Goal: Task Accomplishment & Management: Use online tool/utility

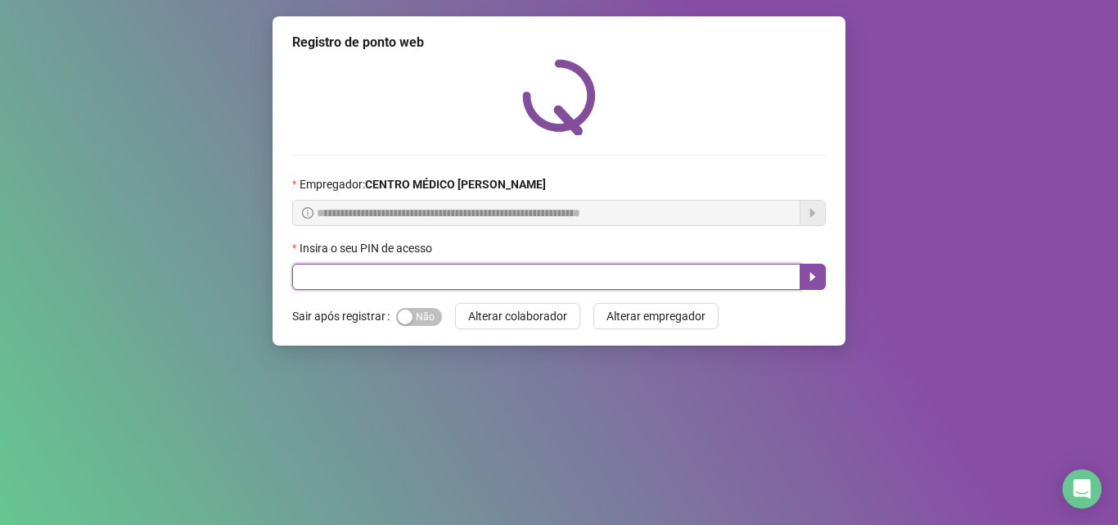
click at [551, 278] on input "text" at bounding box center [546, 277] width 508 height 26
type input "*****"
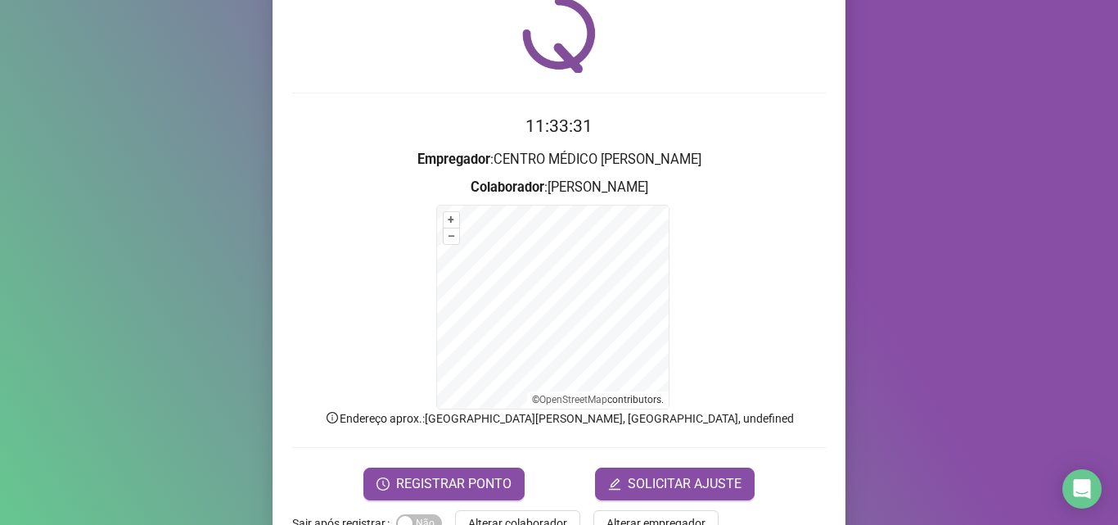
scroll to position [110, 0]
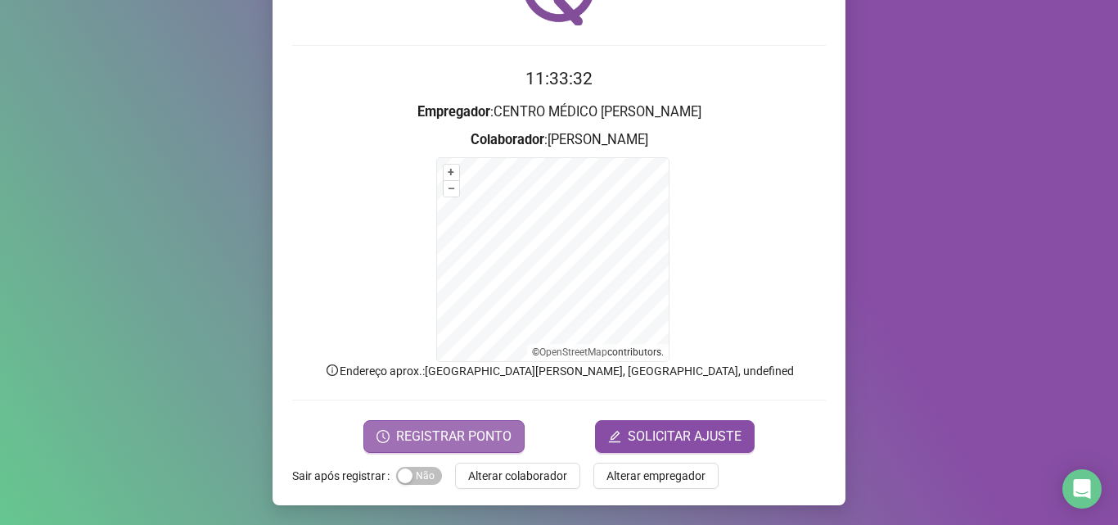
click at [455, 435] on span "REGISTRAR PONTO" at bounding box center [453, 437] width 115 height 20
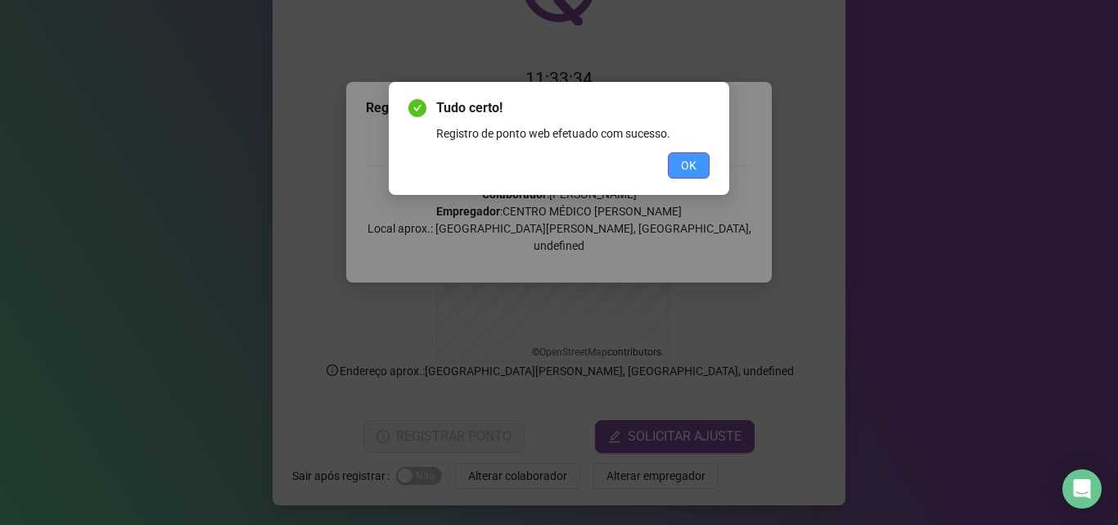
click at [688, 157] on span "OK" at bounding box center [689, 165] width 16 height 18
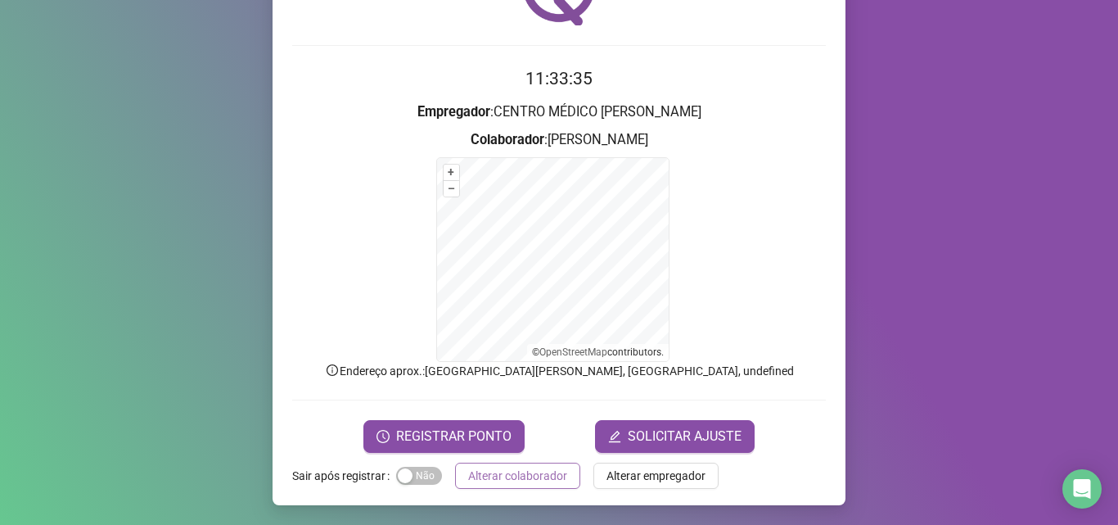
click at [516, 467] on span "Alterar colaborador" at bounding box center [517, 476] width 99 height 18
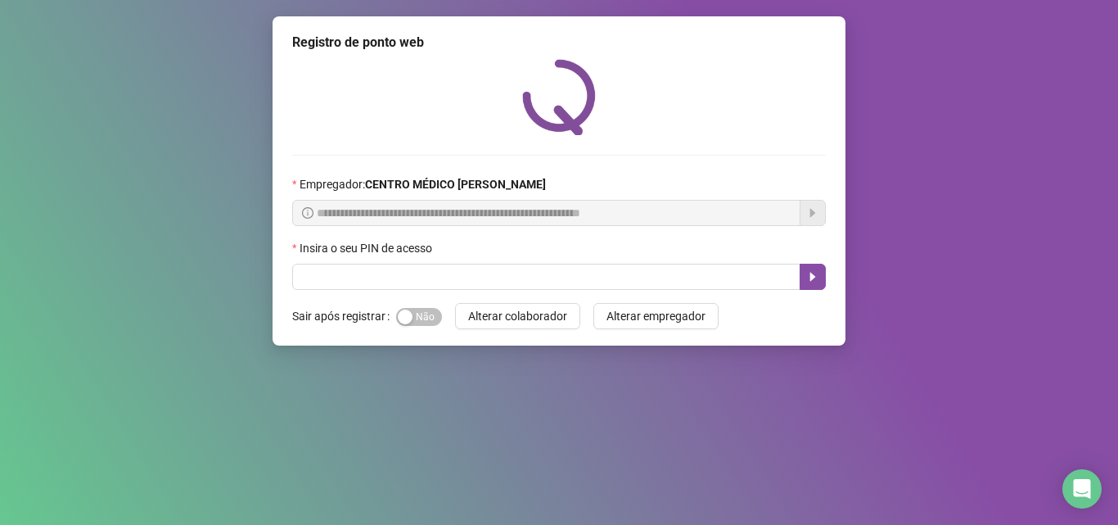
scroll to position [0, 0]
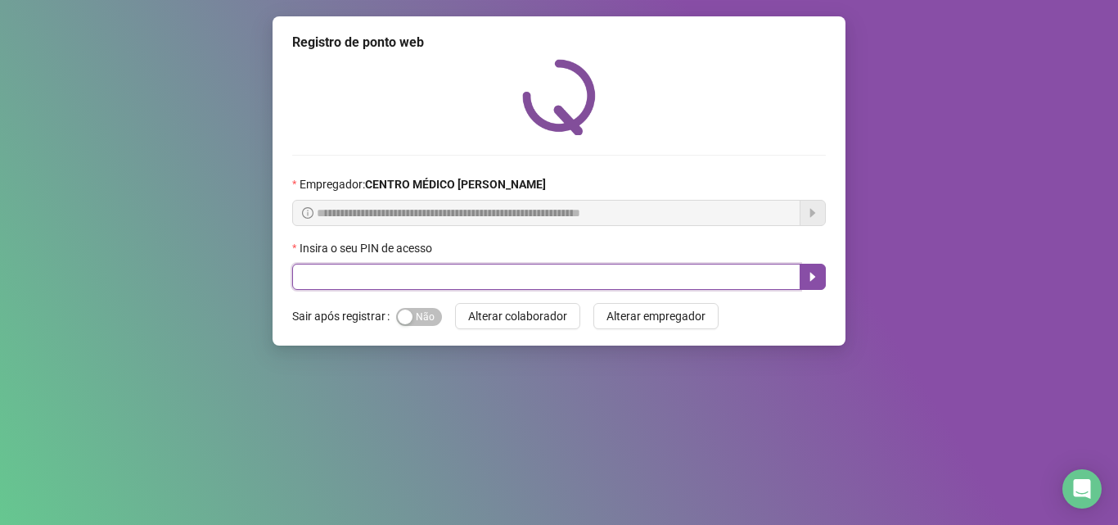
click at [606, 278] on input "text" at bounding box center [546, 277] width 508 height 26
type input "*****"
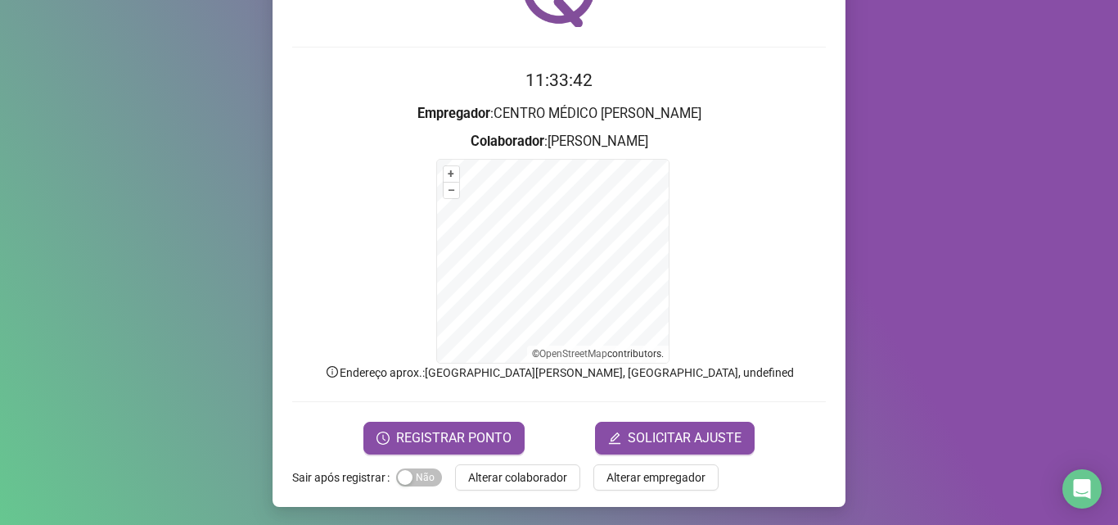
scroll to position [110, 0]
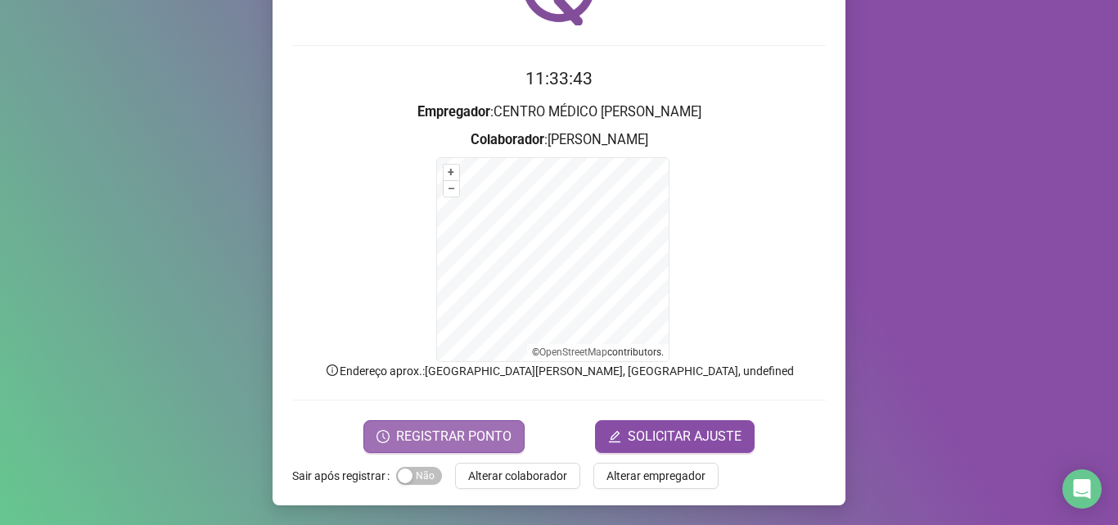
click at [434, 433] on span "REGISTRAR PONTO" at bounding box center [453, 437] width 115 height 20
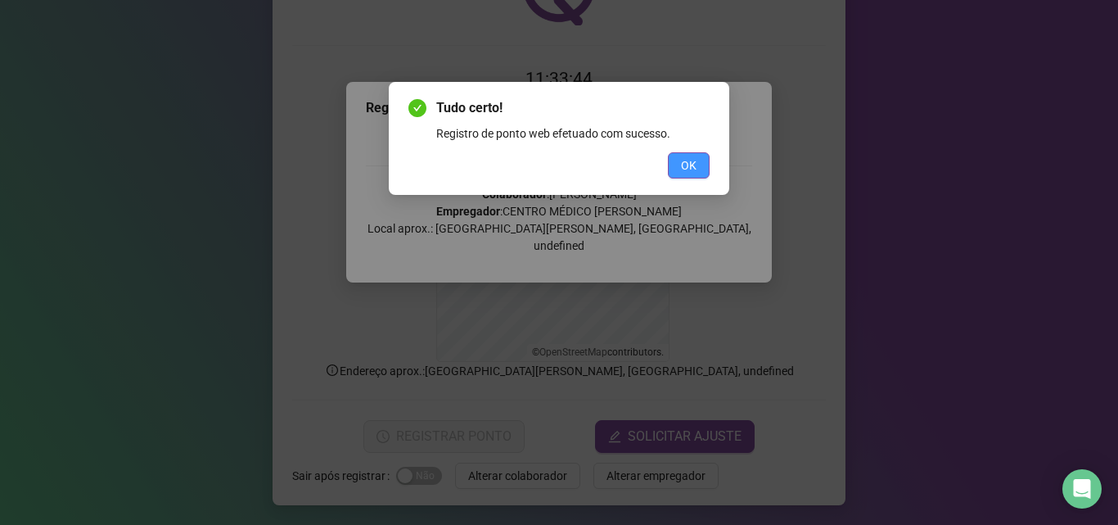
click at [704, 162] on button "OK" at bounding box center [689, 165] width 42 height 26
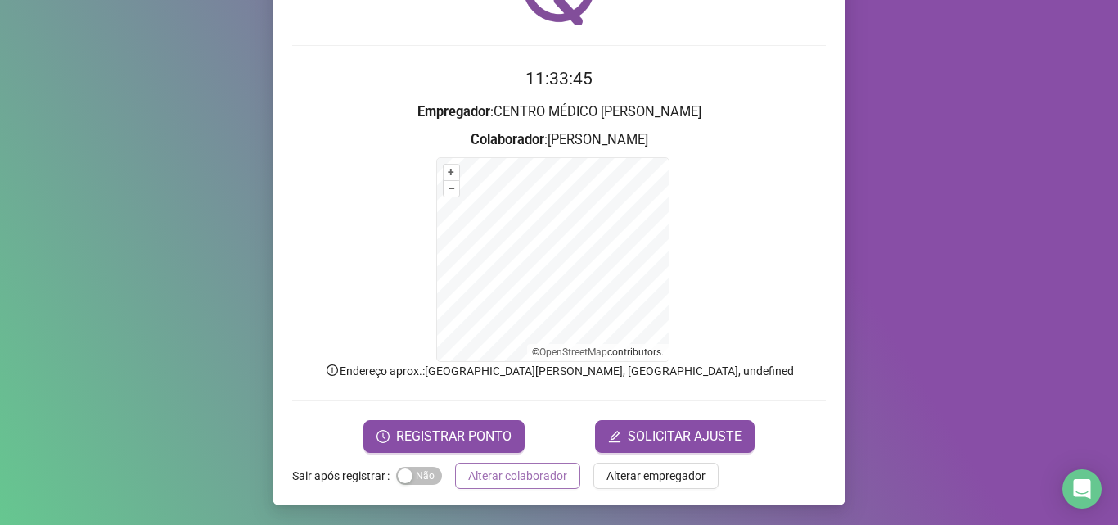
click at [518, 475] on span "Alterar colaborador" at bounding box center [517, 476] width 99 height 18
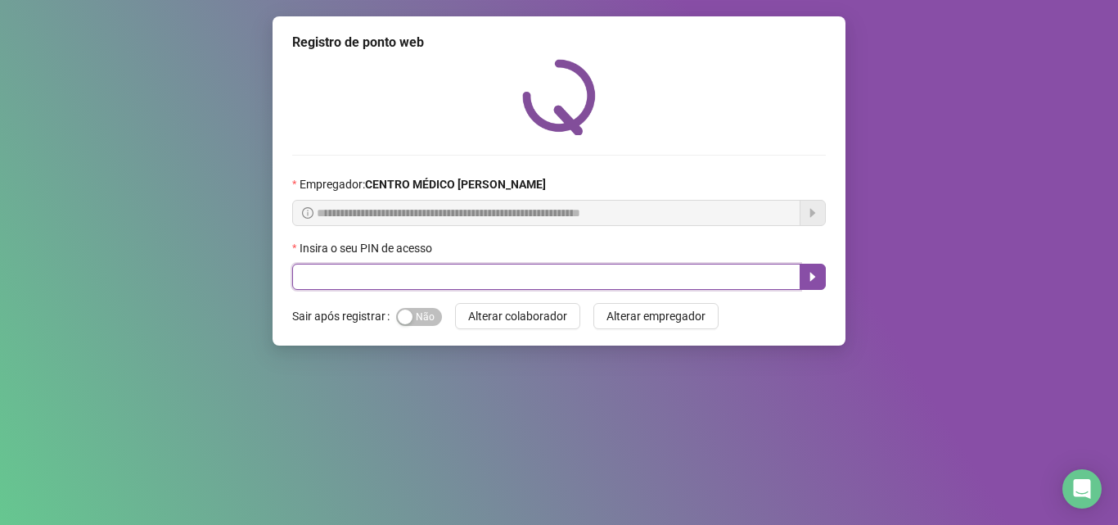
click at [330, 275] on input "text" at bounding box center [546, 277] width 508 height 26
type input "*****"
click at [817, 276] on icon "caret-right" at bounding box center [812, 276] width 13 height 13
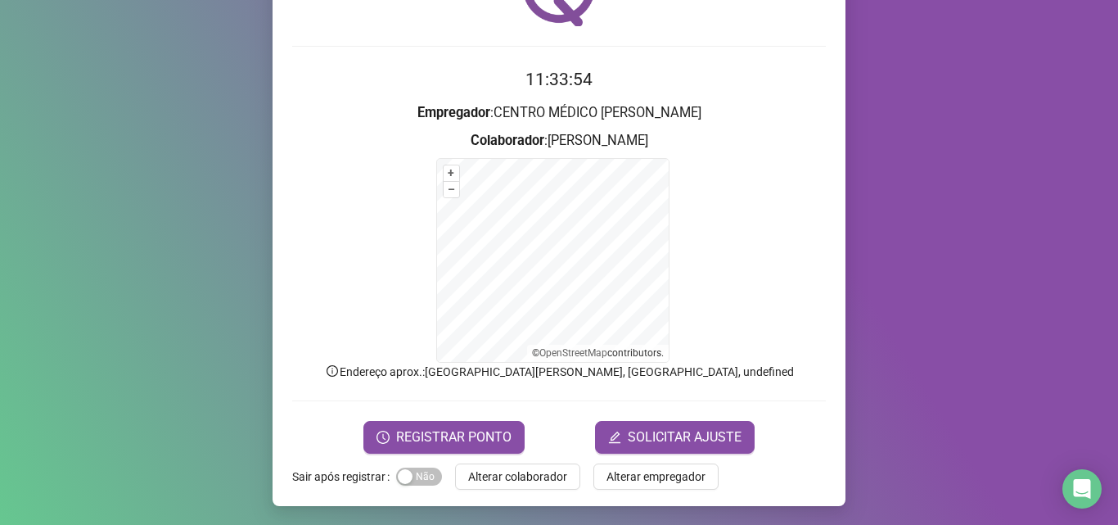
scroll to position [110, 0]
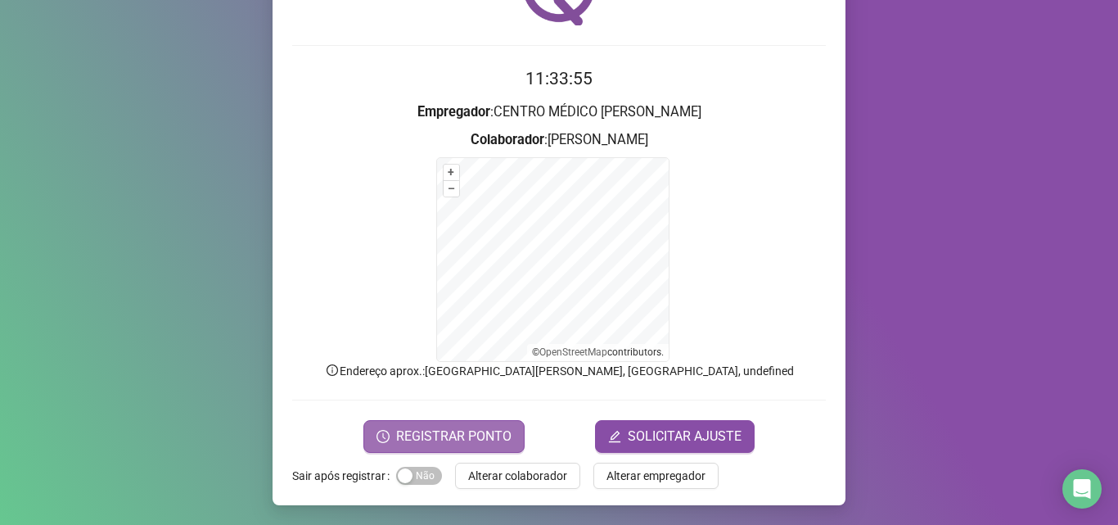
click at [490, 434] on span "REGISTRAR PONTO" at bounding box center [453, 437] width 115 height 20
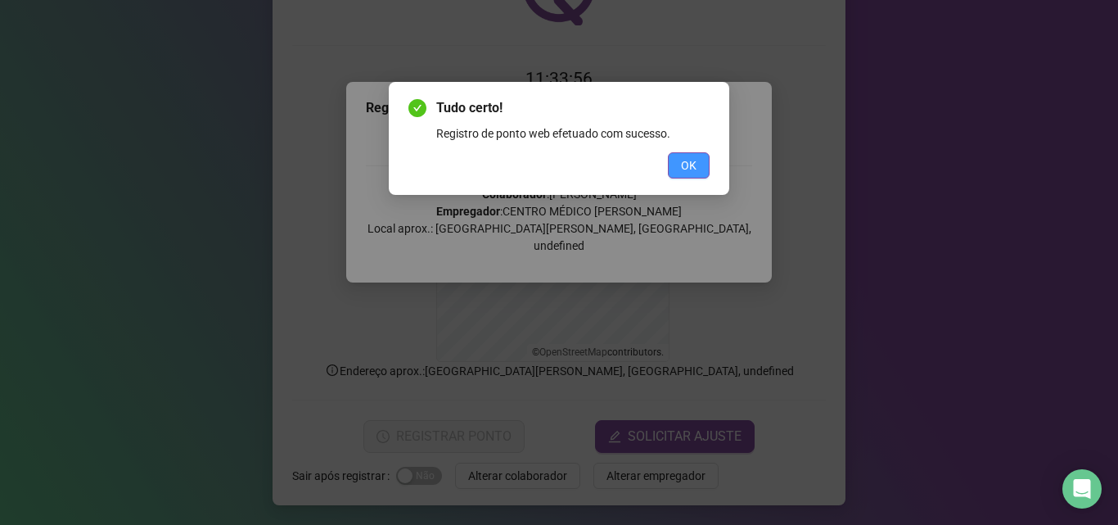
click at [688, 159] on span "OK" at bounding box center [689, 165] width 16 height 18
